Goal: Task Accomplishment & Management: Manage account settings

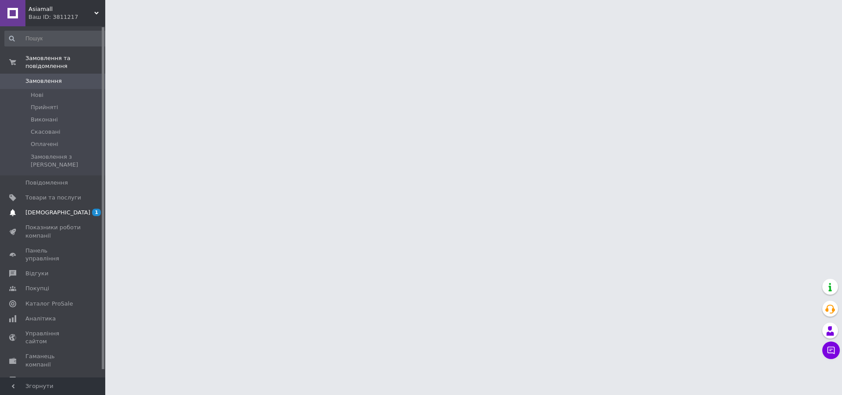
click at [72, 209] on span "[DEMOGRAPHIC_DATA]" at bounding box center [53, 213] width 56 height 8
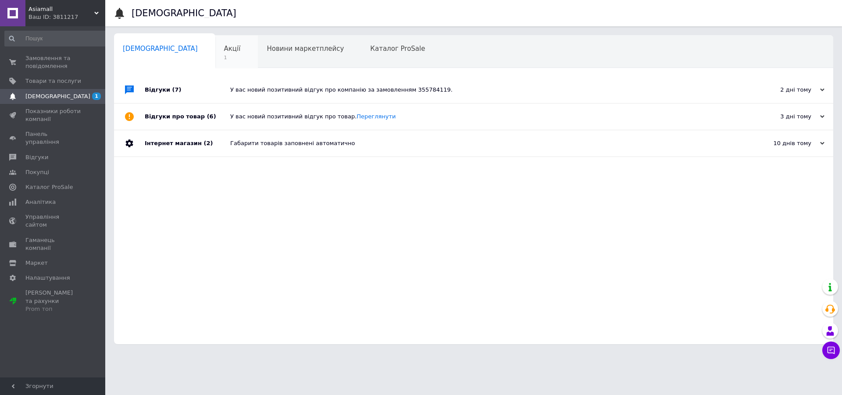
click at [224, 52] on span "Акції" at bounding box center [232, 49] width 17 height 8
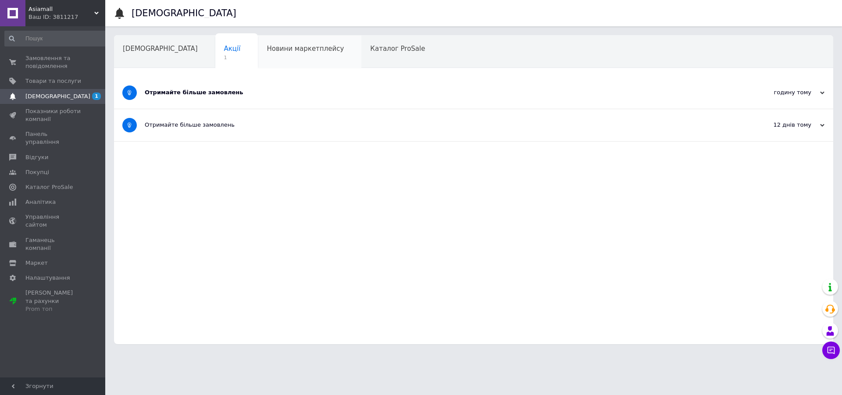
click at [258, 57] on div "Новини маркетплейсу" at bounding box center [310, 52] width 104 height 33
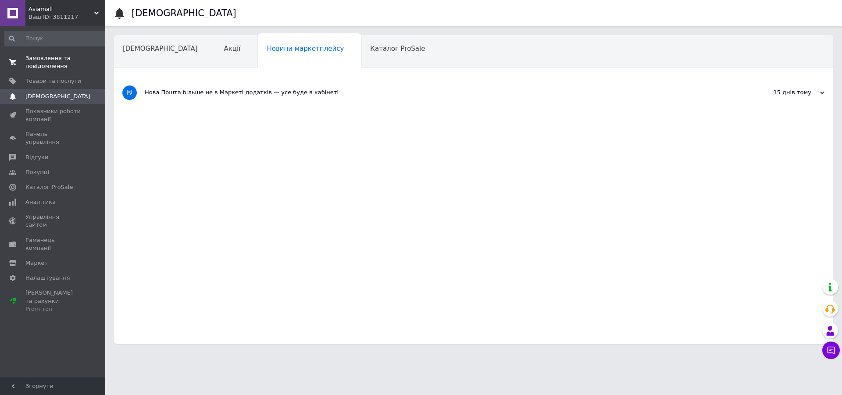
click at [40, 59] on span "Замовлення та повідомлення" at bounding box center [53, 62] width 56 height 16
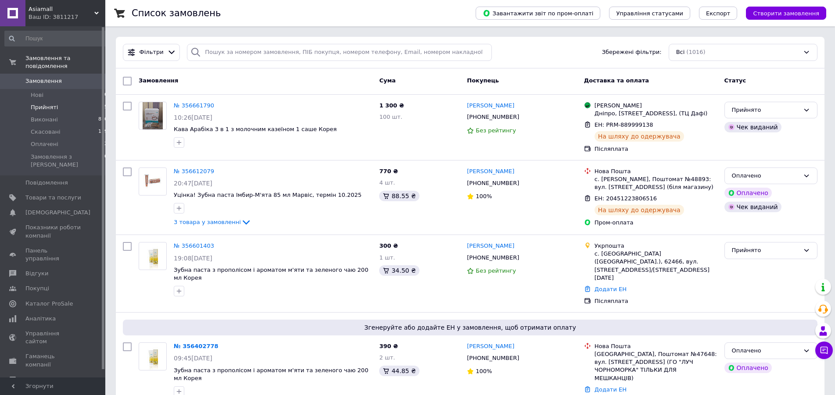
click at [44, 104] on span "Прийняті" at bounding box center [44, 108] width 27 height 8
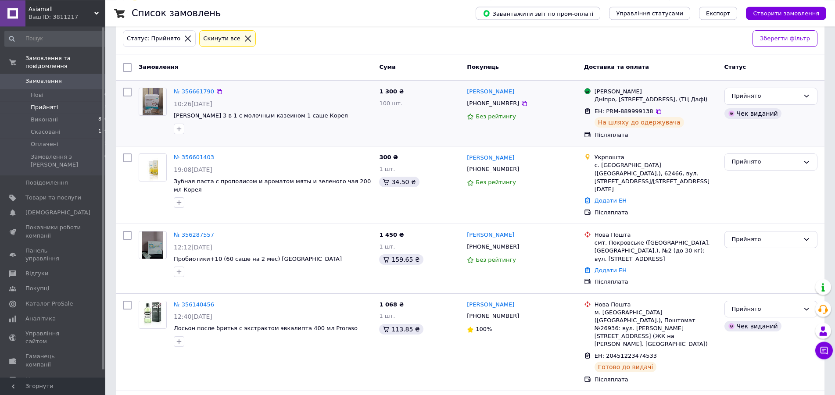
scroll to position [72, 0]
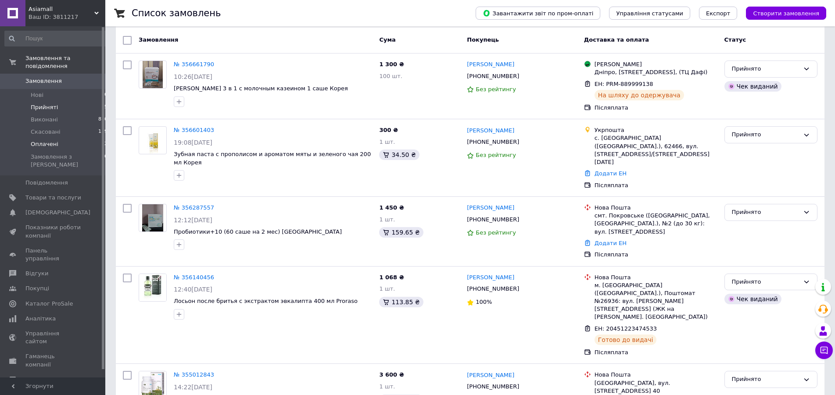
click at [44, 140] on span "Оплачені" at bounding box center [45, 144] width 28 height 8
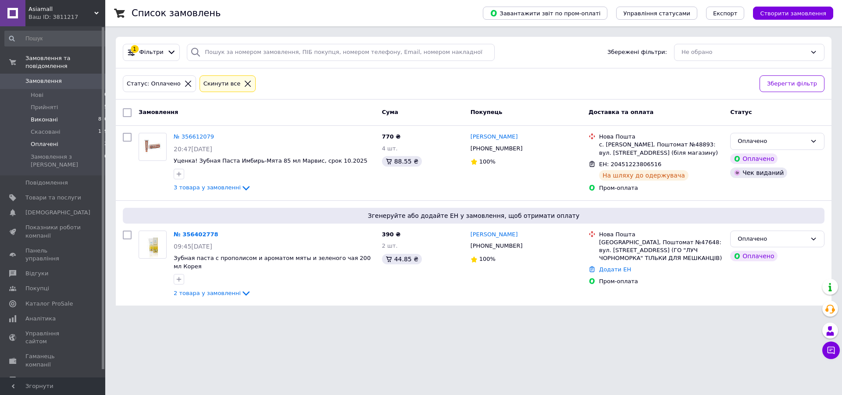
click at [44, 116] on span "Виконані" at bounding box center [44, 120] width 27 height 8
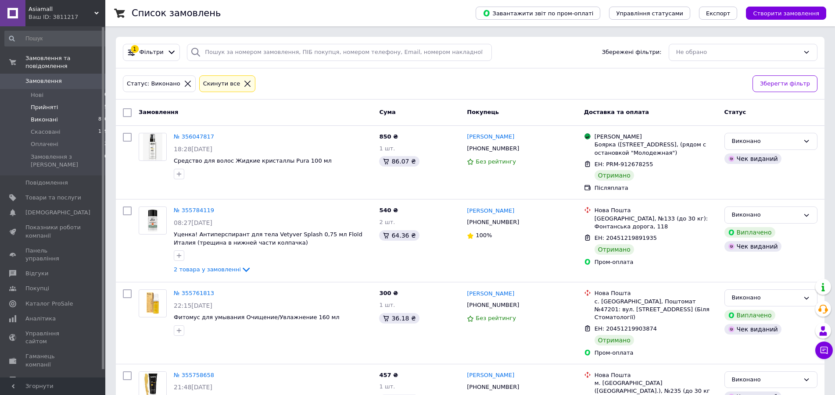
click at [45, 104] on span "Прийняті" at bounding box center [44, 108] width 27 height 8
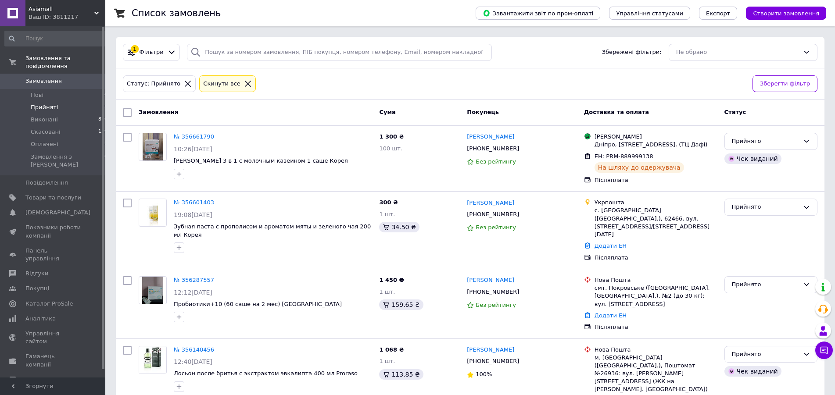
click at [46, 77] on span "Замовлення" at bounding box center [43, 81] width 36 height 8
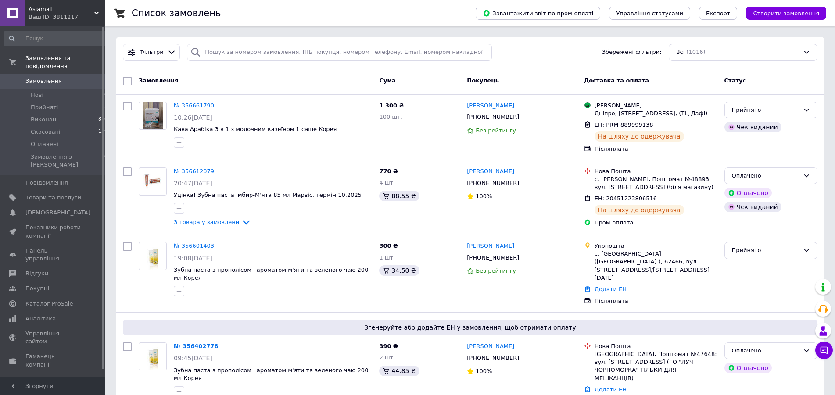
click at [44, 77] on span "Замовлення" at bounding box center [43, 81] width 36 height 8
